Goal: Task Accomplishment & Management: Manage account settings

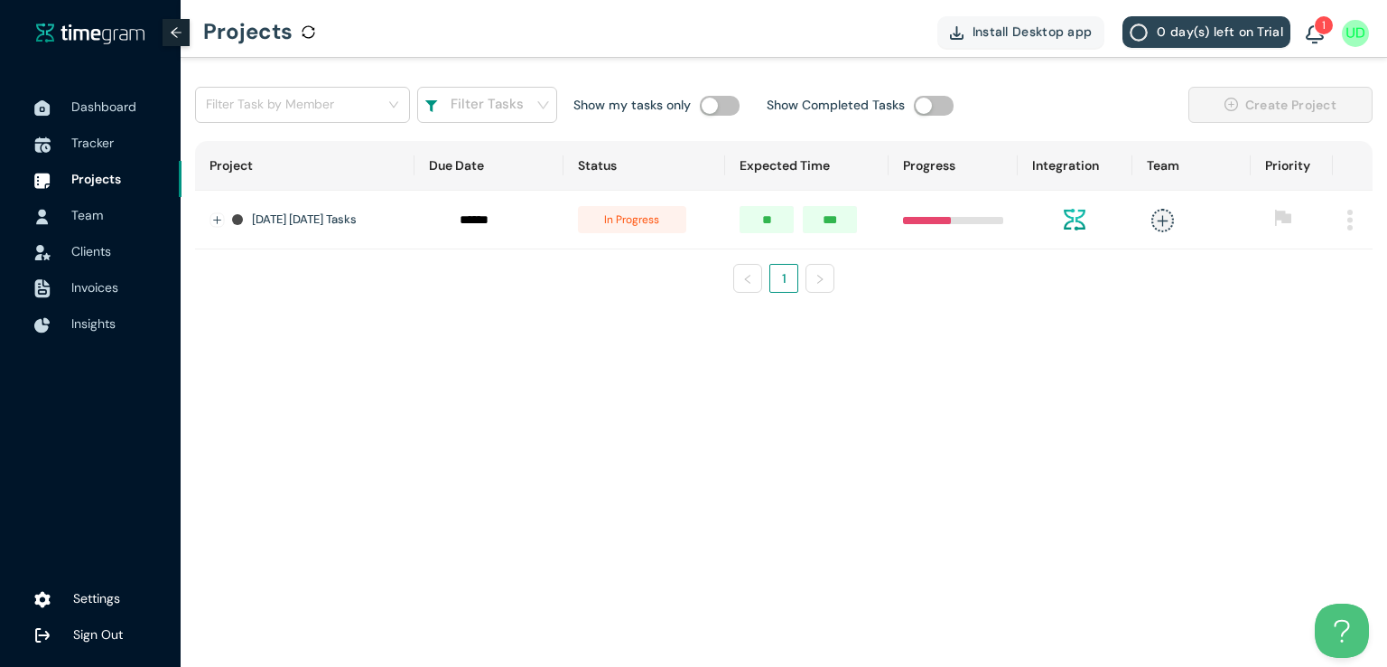
click at [1315, 39] on img at bounding box center [1315, 35] width 18 height 20
click at [766, 346] on main "Filter Task by Member Filter Tasks Show my tasks only Show Completed Tasks Crea…" at bounding box center [784, 362] width 1207 height 609
click at [1310, 25] on img at bounding box center [1315, 35] width 18 height 20
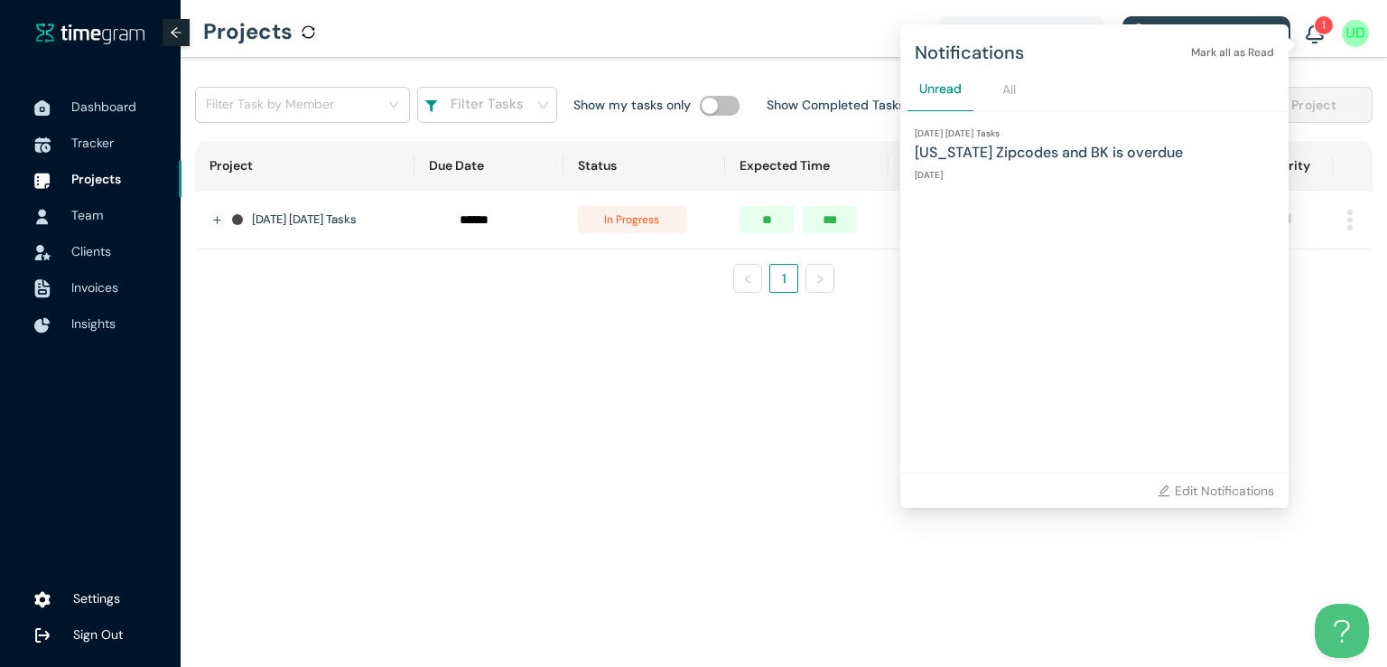
click at [1026, 156] on h1 "[US_STATE] Zipcodes and BK is overdue" at bounding box center [1094, 152] width 359 height 23
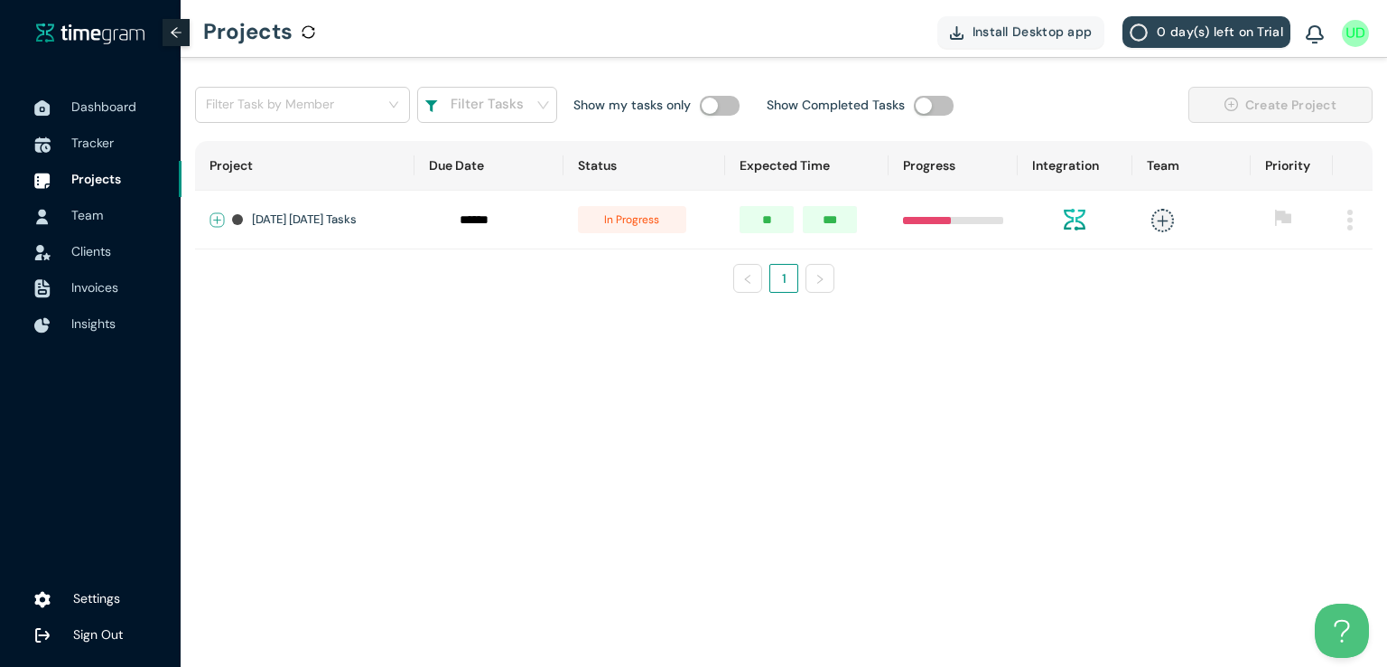
click at [217, 218] on button "Expand row" at bounding box center [217, 220] width 14 height 14
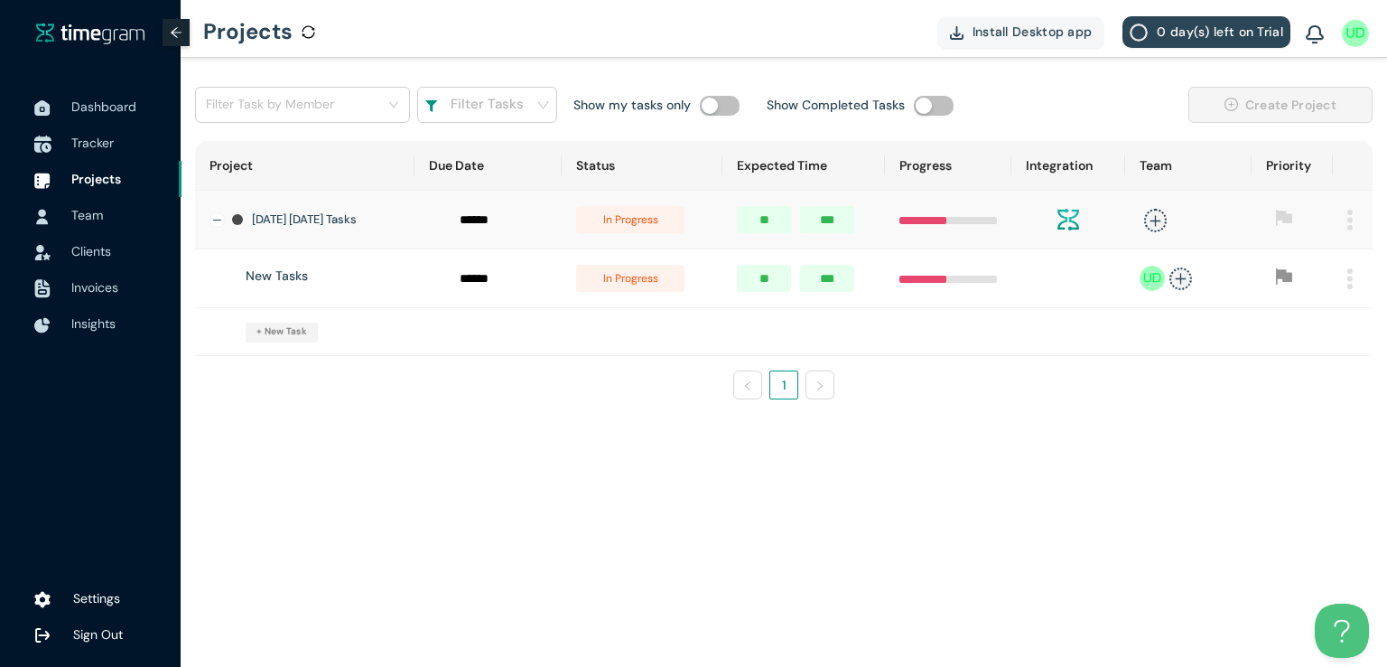
click at [79, 142] on span "Tracker" at bounding box center [92, 143] width 42 height 16
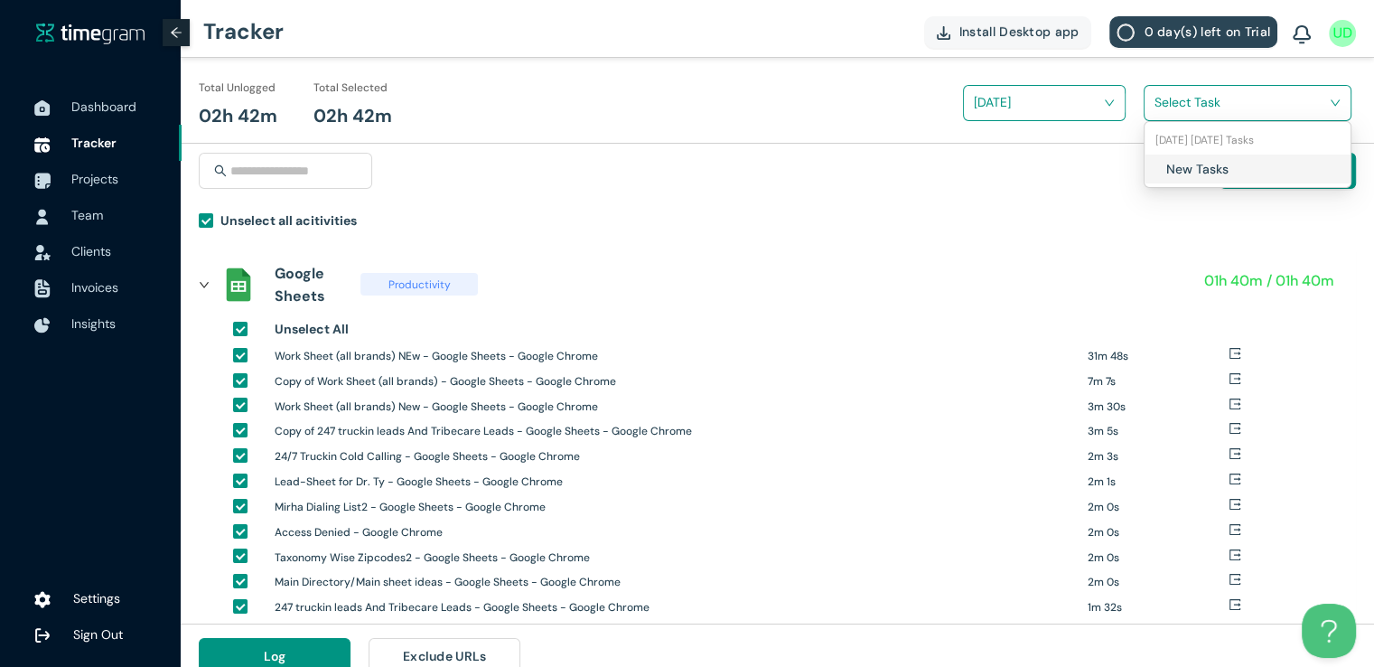
click at [1186, 101] on input "search" at bounding box center [1240, 102] width 173 height 27
click at [1163, 167] on div "New Tasks" at bounding box center [1247, 168] width 206 height 29
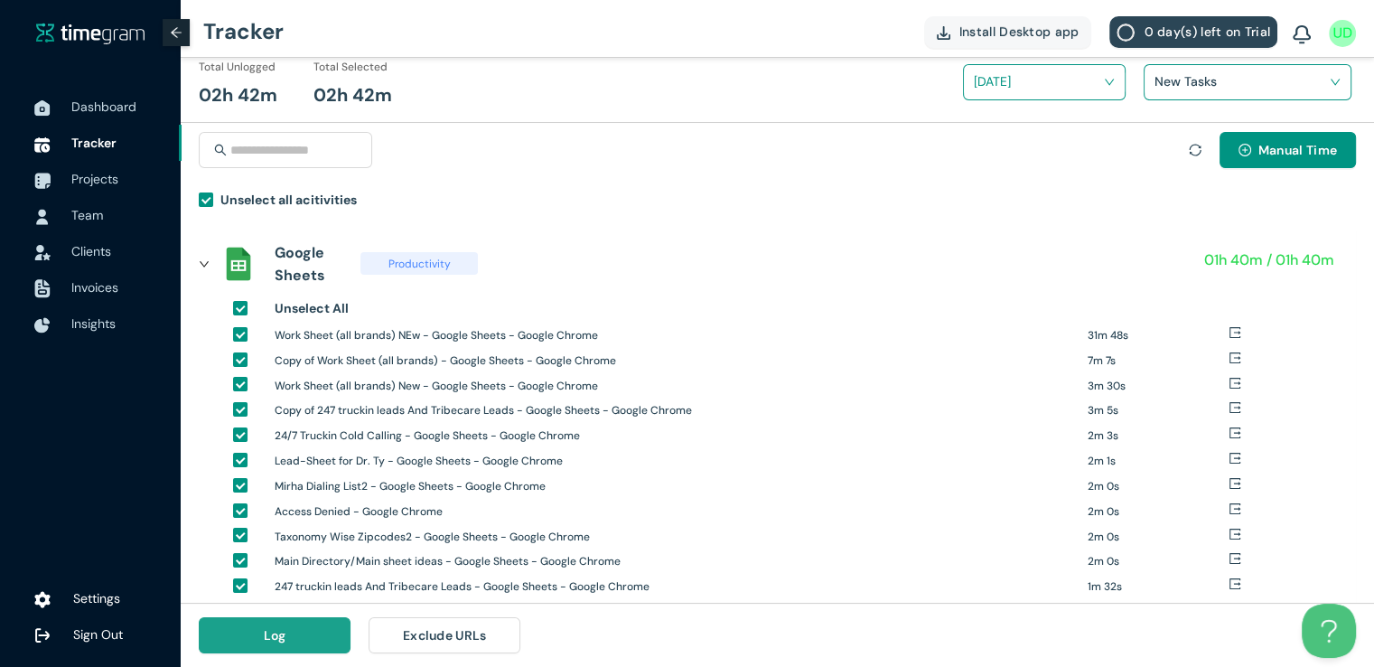
click at [296, 637] on button "Log" at bounding box center [275, 635] width 152 height 36
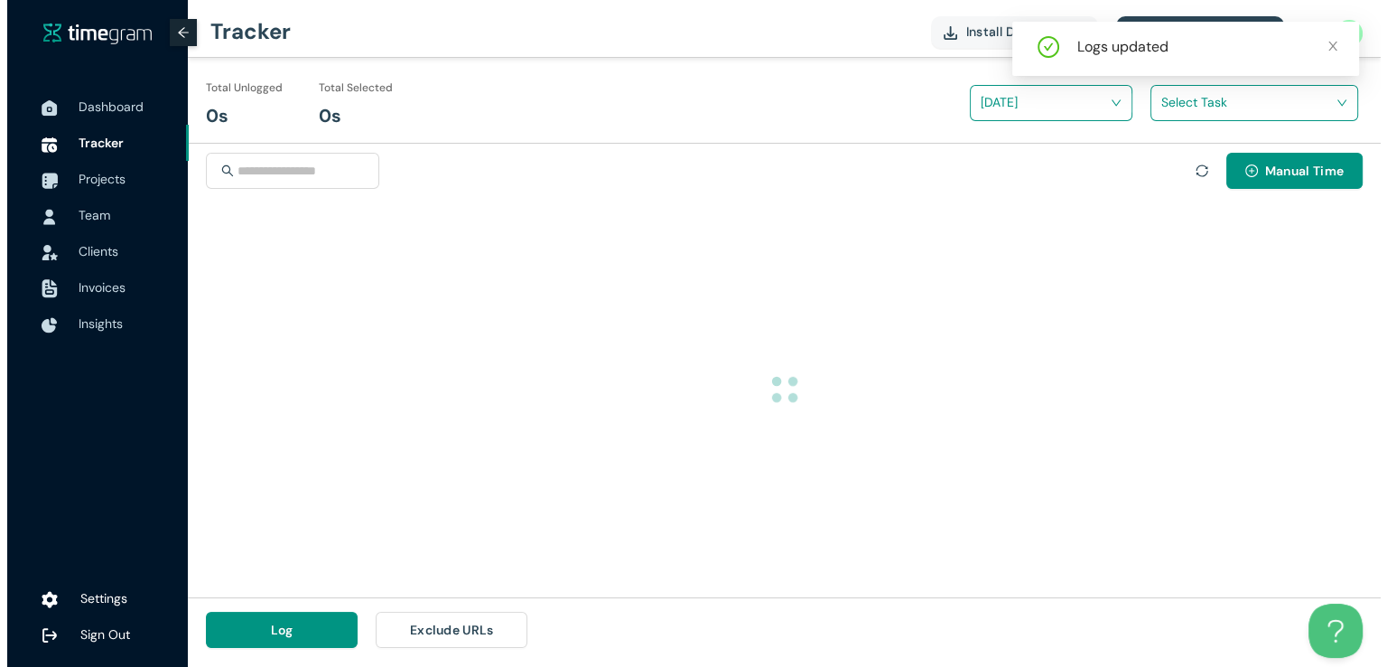
scroll to position [0, 0]
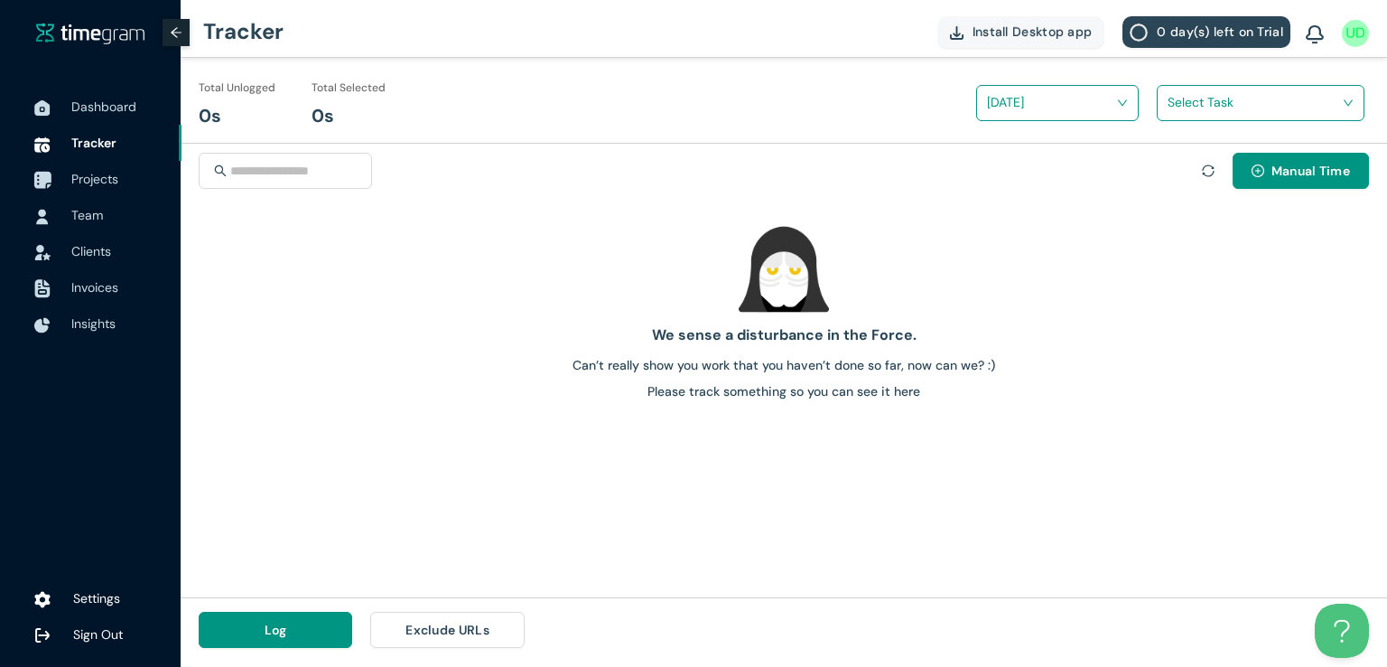
click at [97, 174] on span "Projects" at bounding box center [94, 179] width 47 height 16
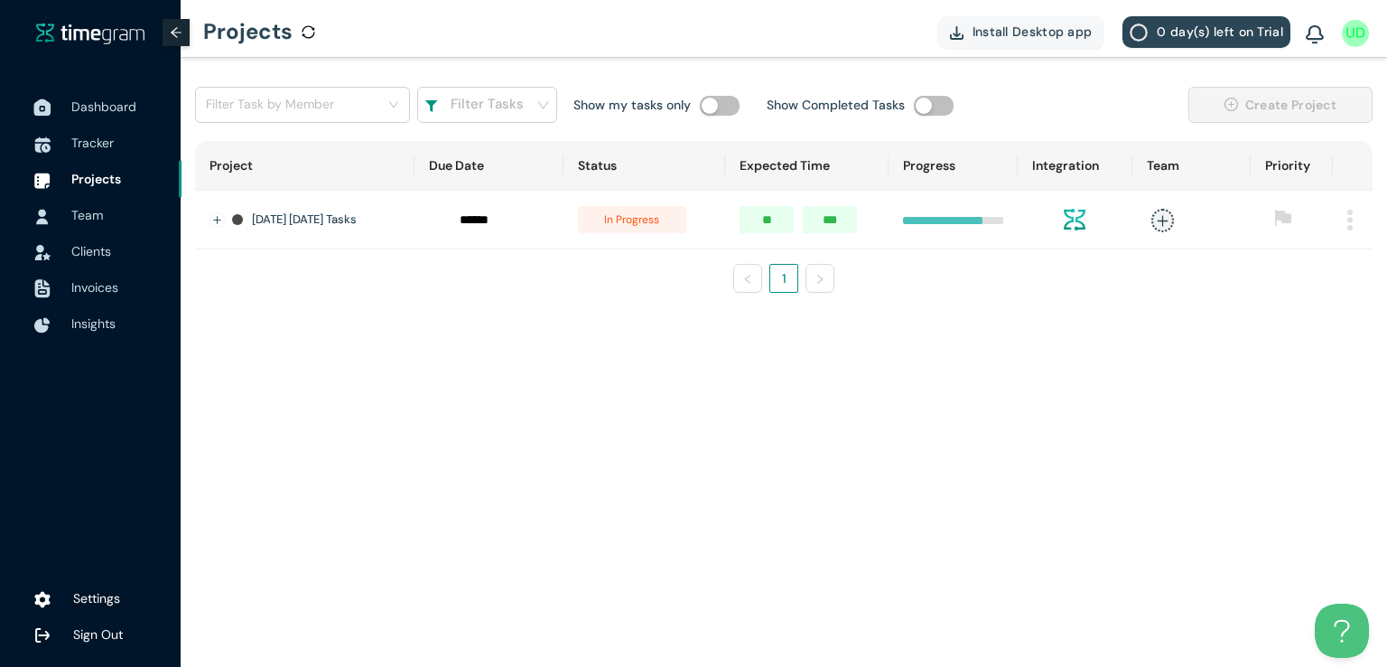
click at [121, 102] on span "Dashboard" at bounding box center [103, 106] width 65 height 16
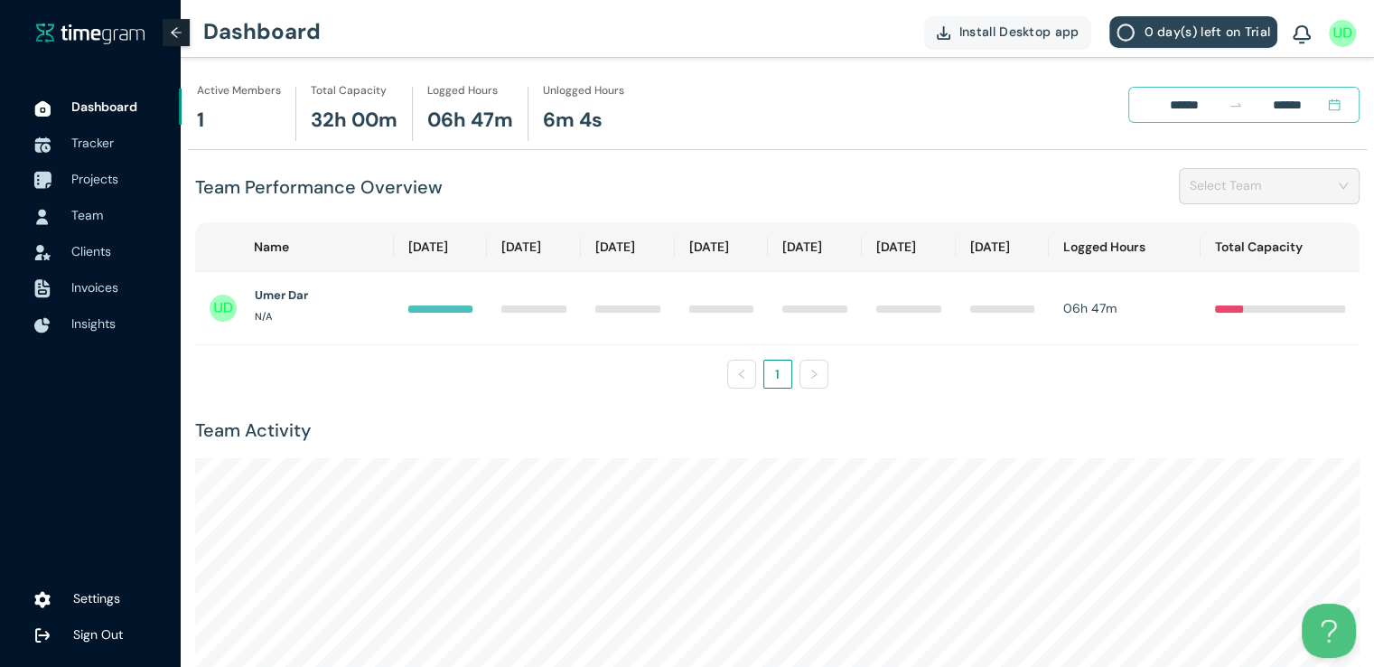
click at [79, 172] on span "Projects" at bounding box center [94, 179] width 47 height 16
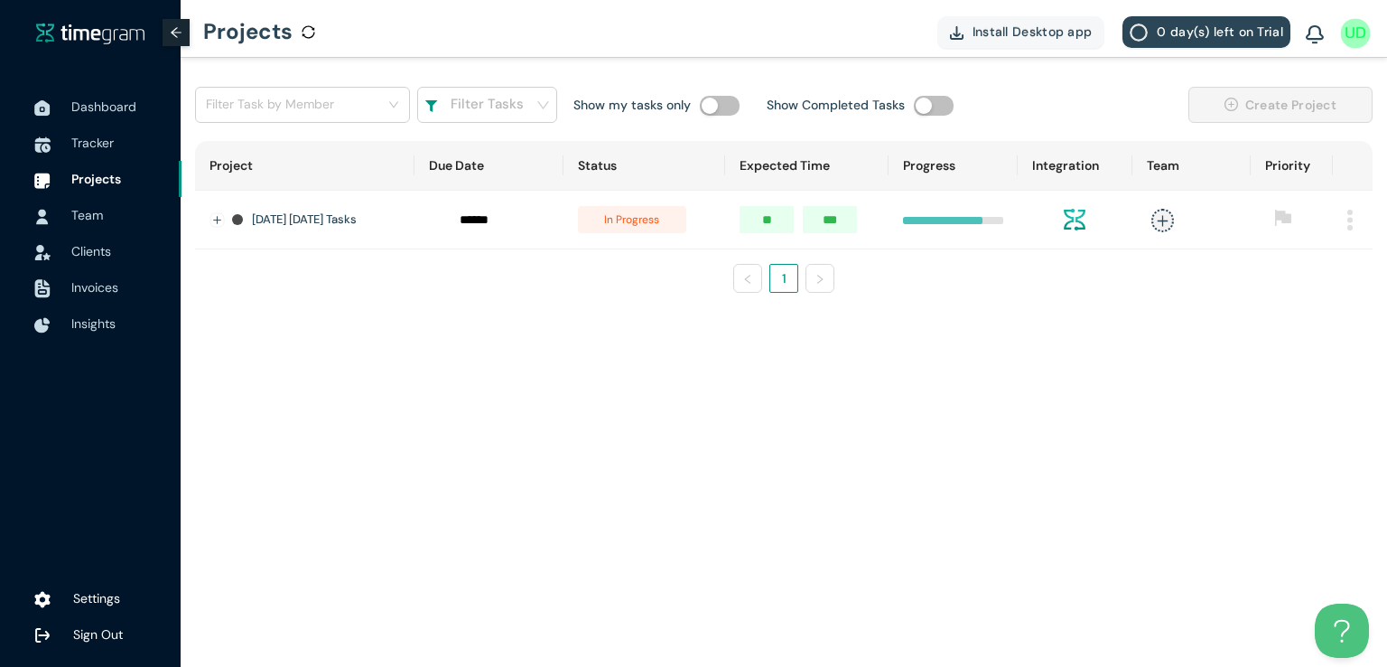
click at [1354, 41] on img at bounding box center [1356, 33] width 30 height 30
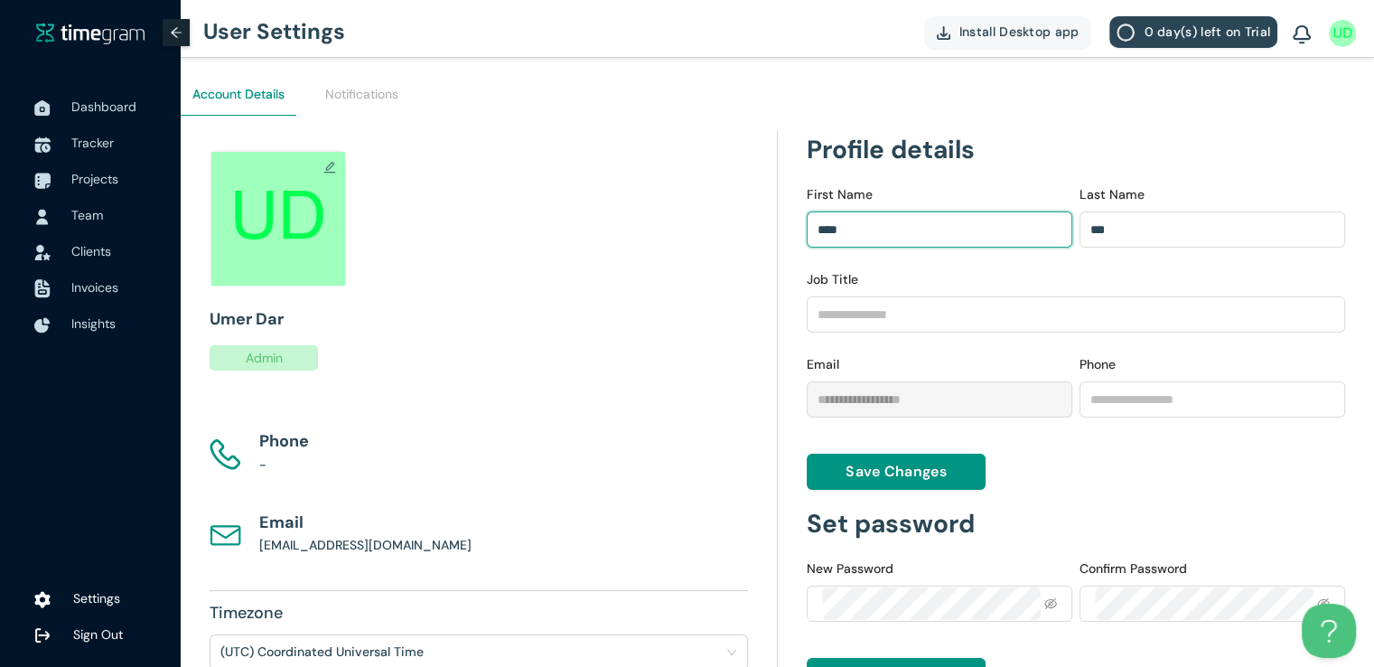
click at [979, 223] on input "****" at bounding box center [939, 229] width 266 height 36
type input "********"
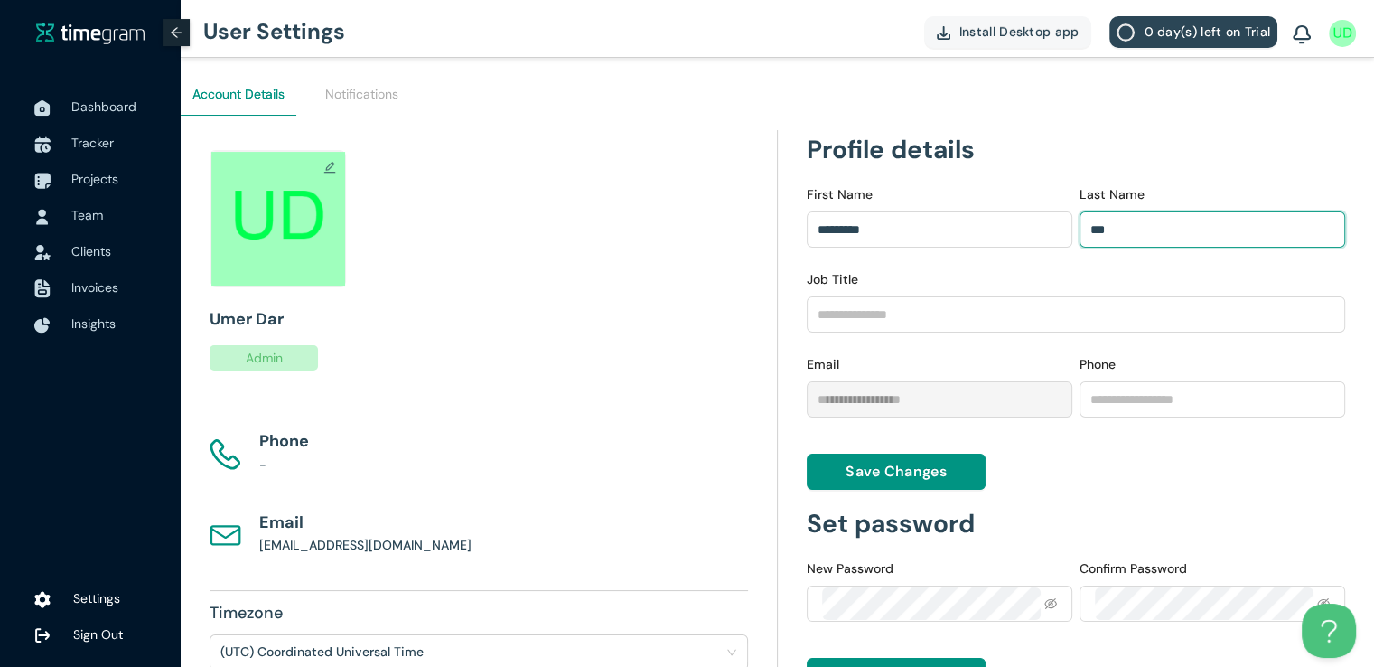
click at [1214, 234] on input "***" at bounding box center [1212, 229] width 266 height 36
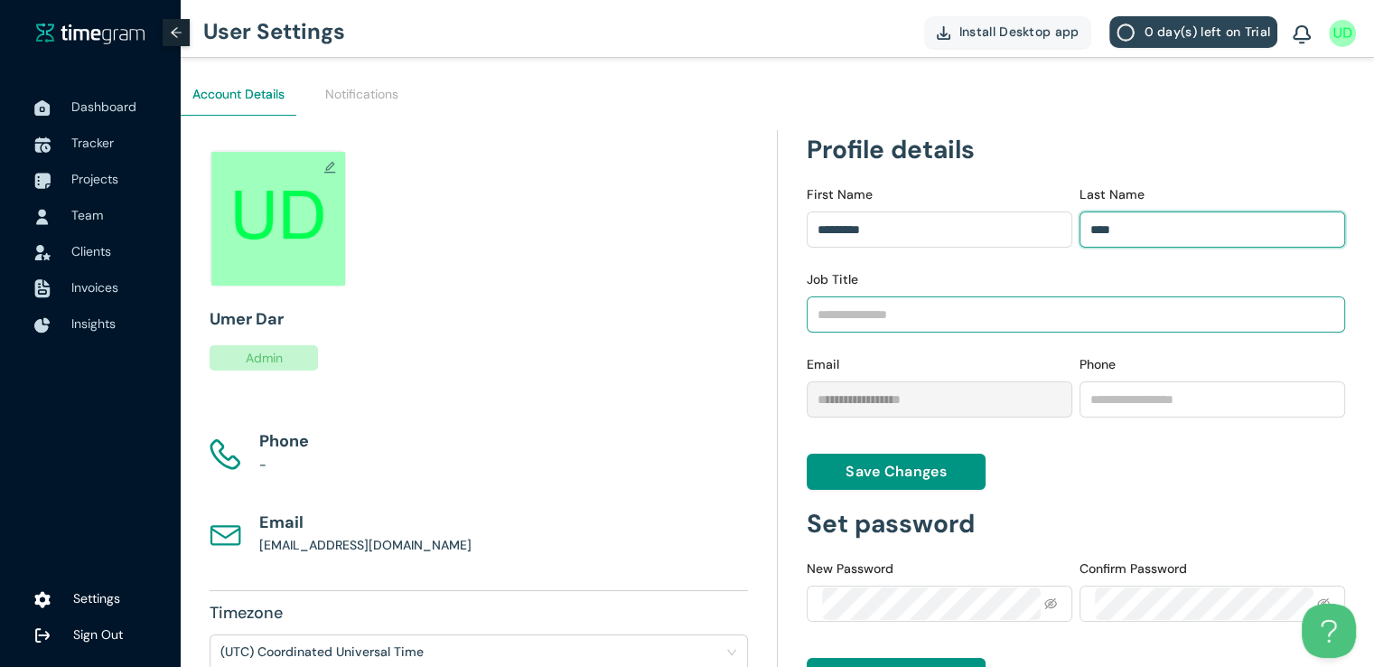
type input "****"
click at [894, 302] on input "Job Title" at bounding box center [1075, 314] width 539 height 36
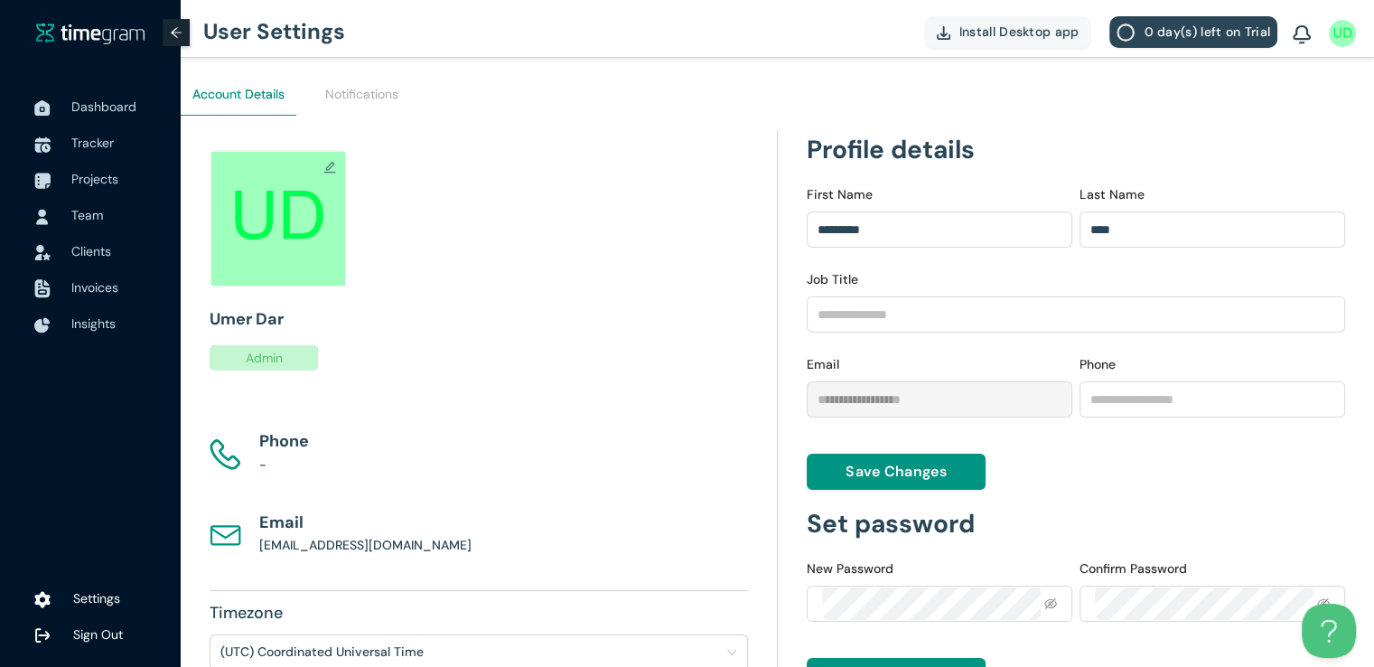
click at [938, 279] on div "Job Title" at bounding box center [1075, 282] width 539 height 27
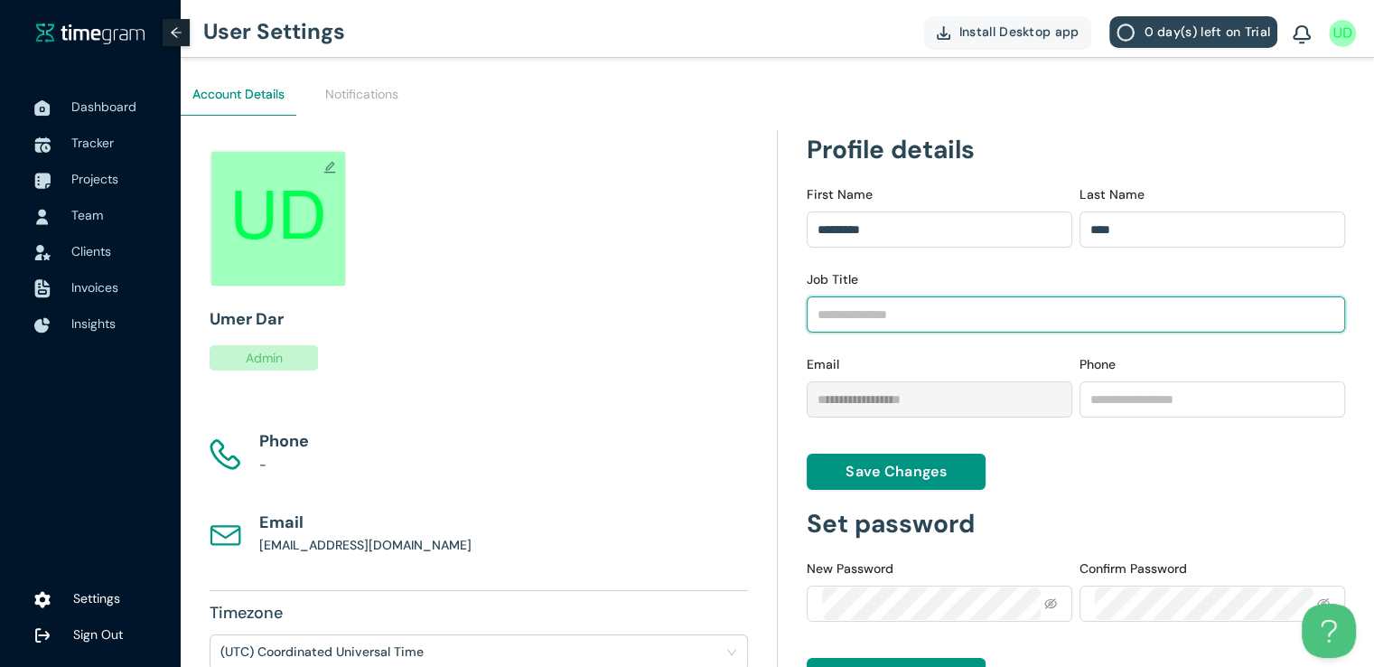
click at [933, 312] on input "Job Title" at bounding box center [1075, 314] width 539 height 36
type input "**********"
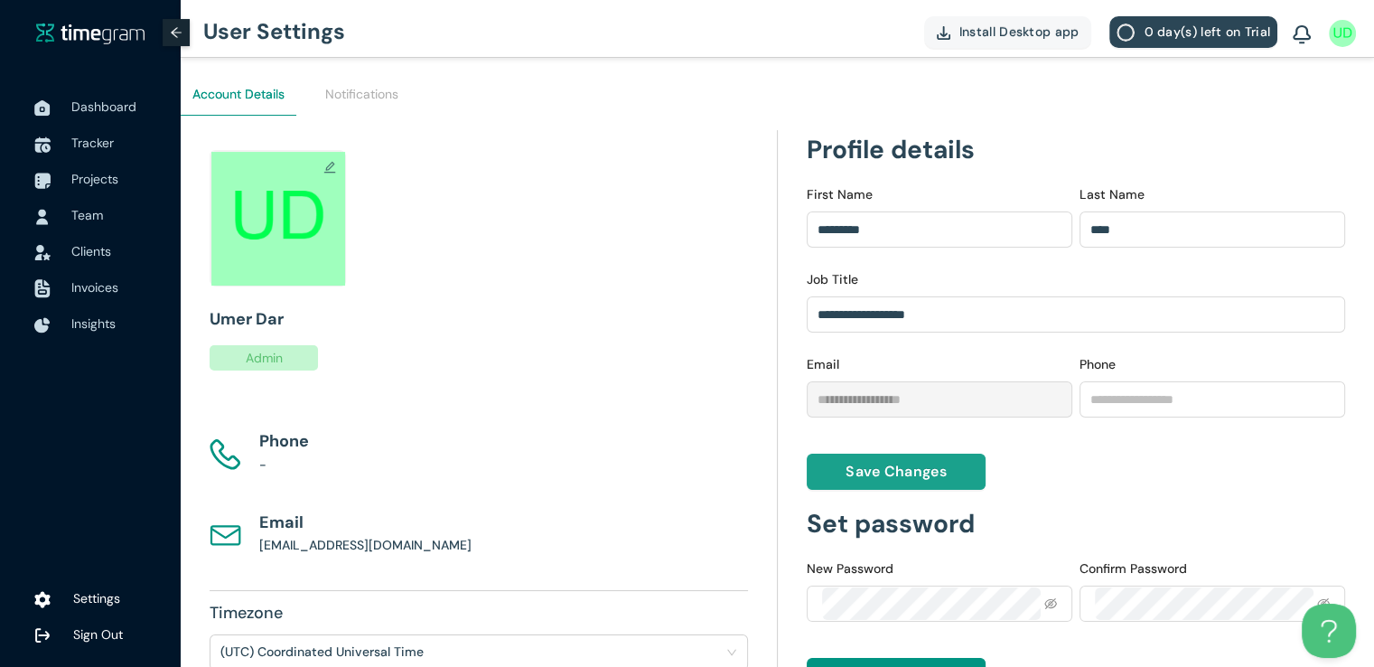
click at [937, 484] on button "Save Changes" at bounding box center [896, 471] width 180 height 36
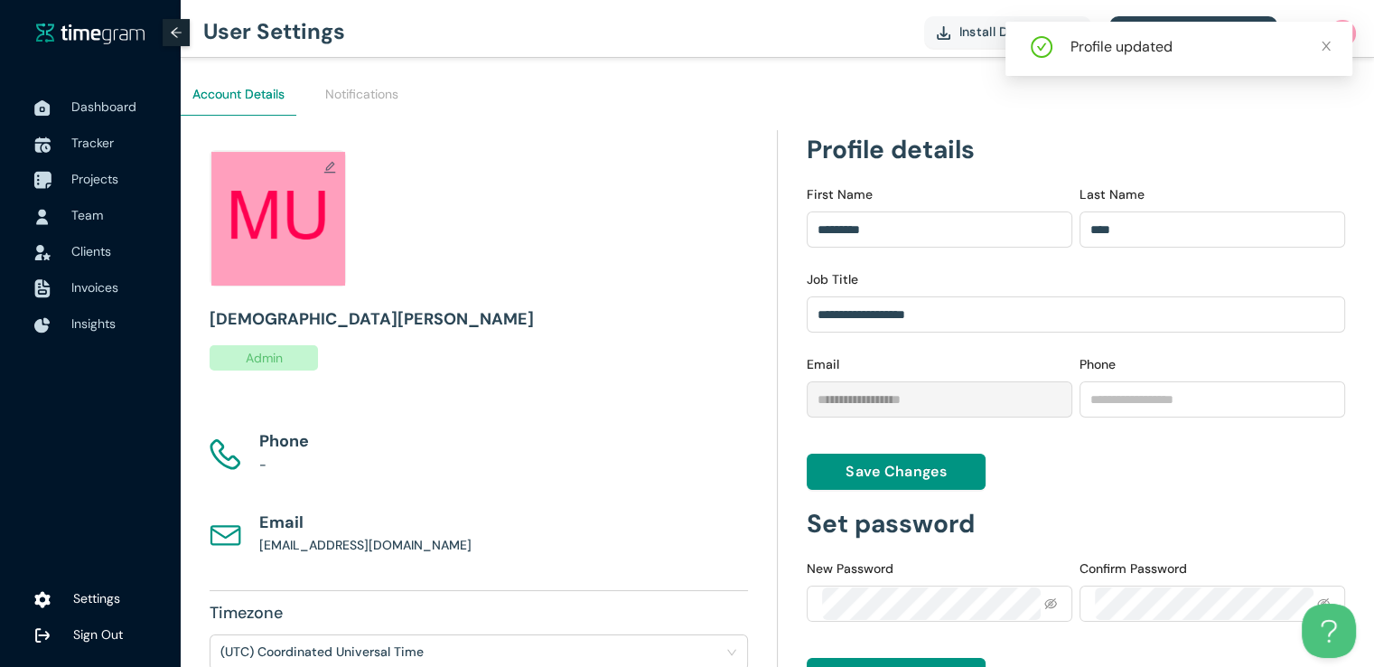
click at [79, 177] on span "Projects" at bounding box center [94, 179] width 47 height 16
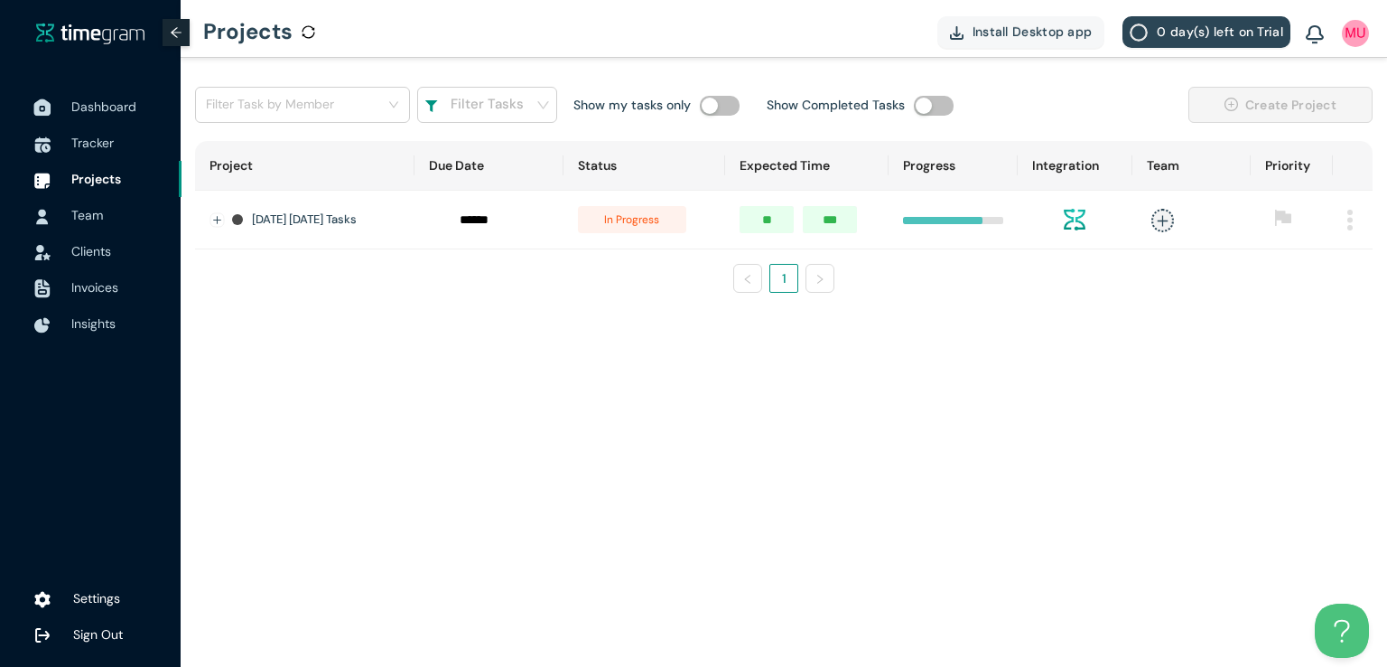
click at [126, 98] on span "Dashboard" at bounding box center [103, 106] width 65 height 16
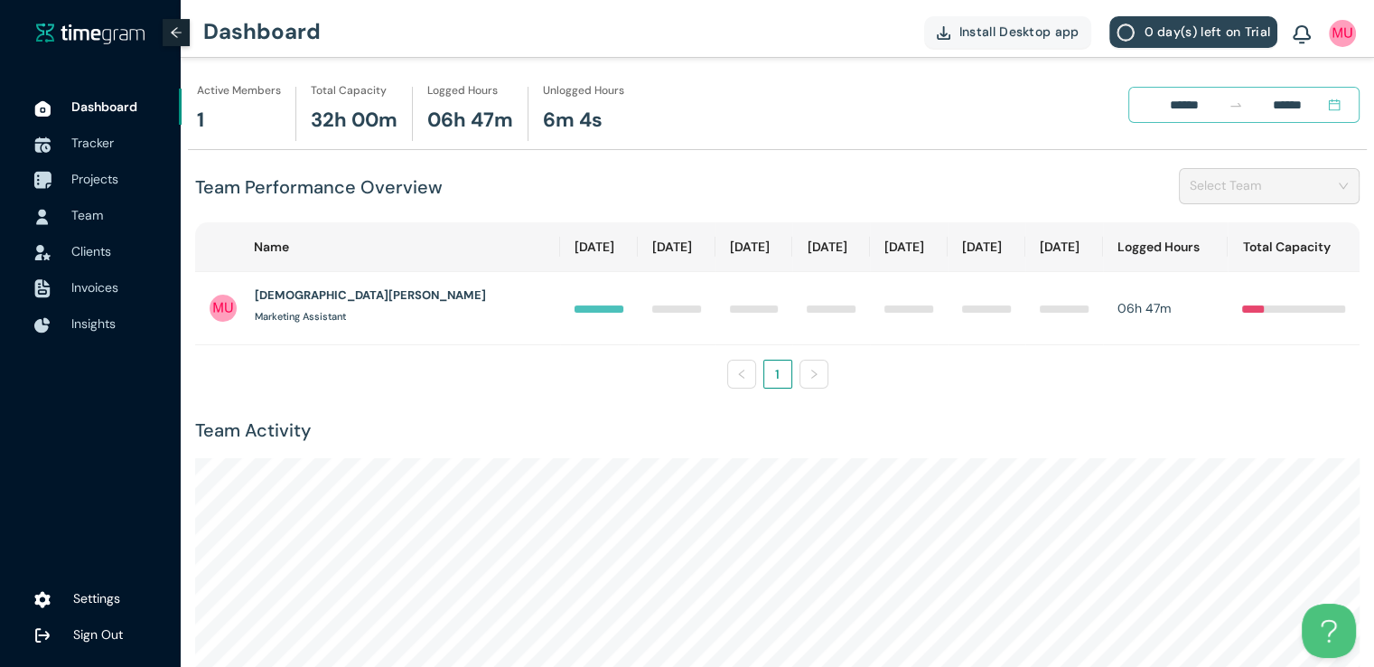
click at [76, 179] on span "Projects" at bounding box center [94, 179] width 47 height 16
